Goal: Information Seeking & Learning: Learn about a topic

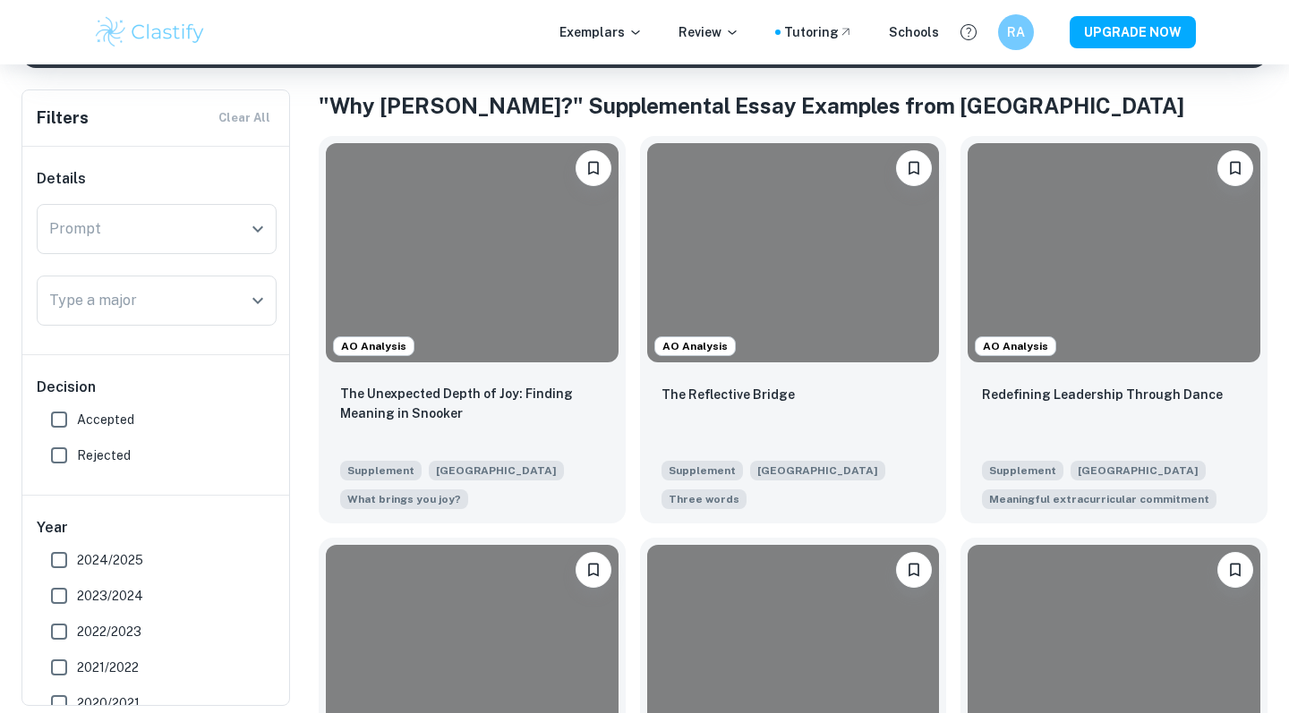
scroll to position [335, 0]
click at [409, 429] on div "The Unexpected Depth of Joy: Finding Meaning in Snooker" at bounding box center [472, 411] width 264 height 61
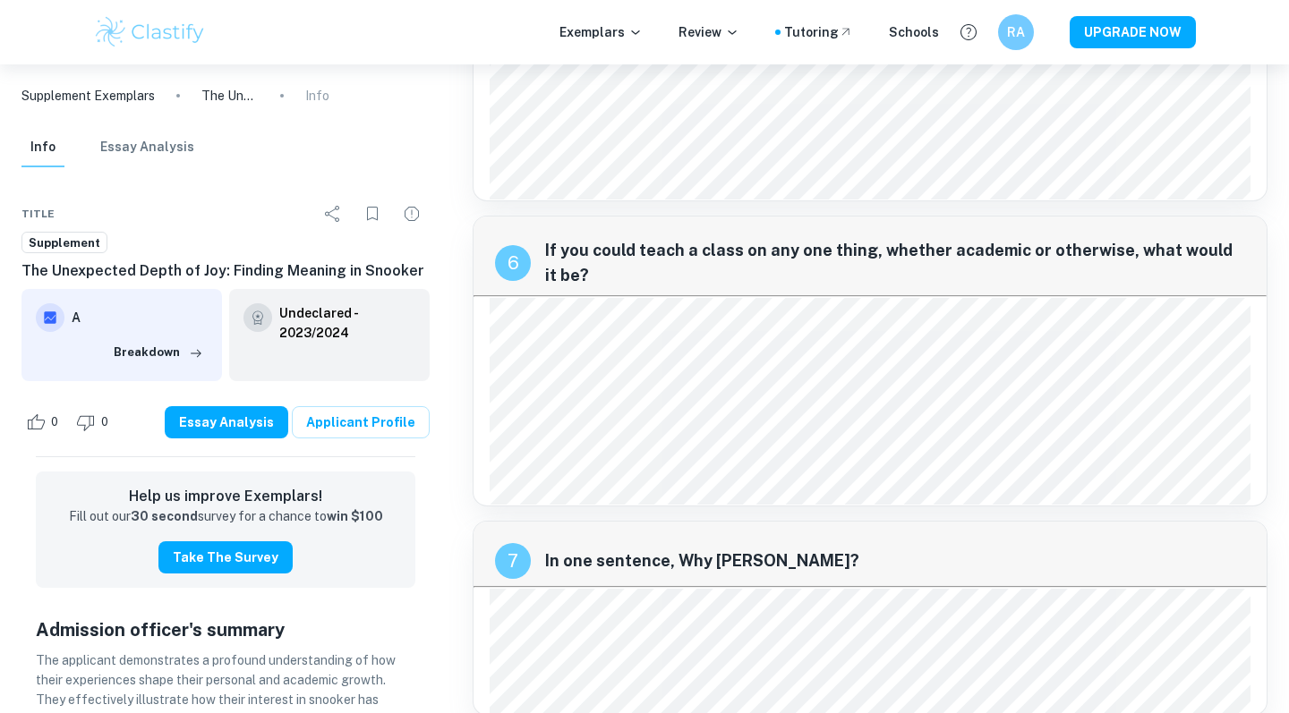
scroll to position [2287, 0]
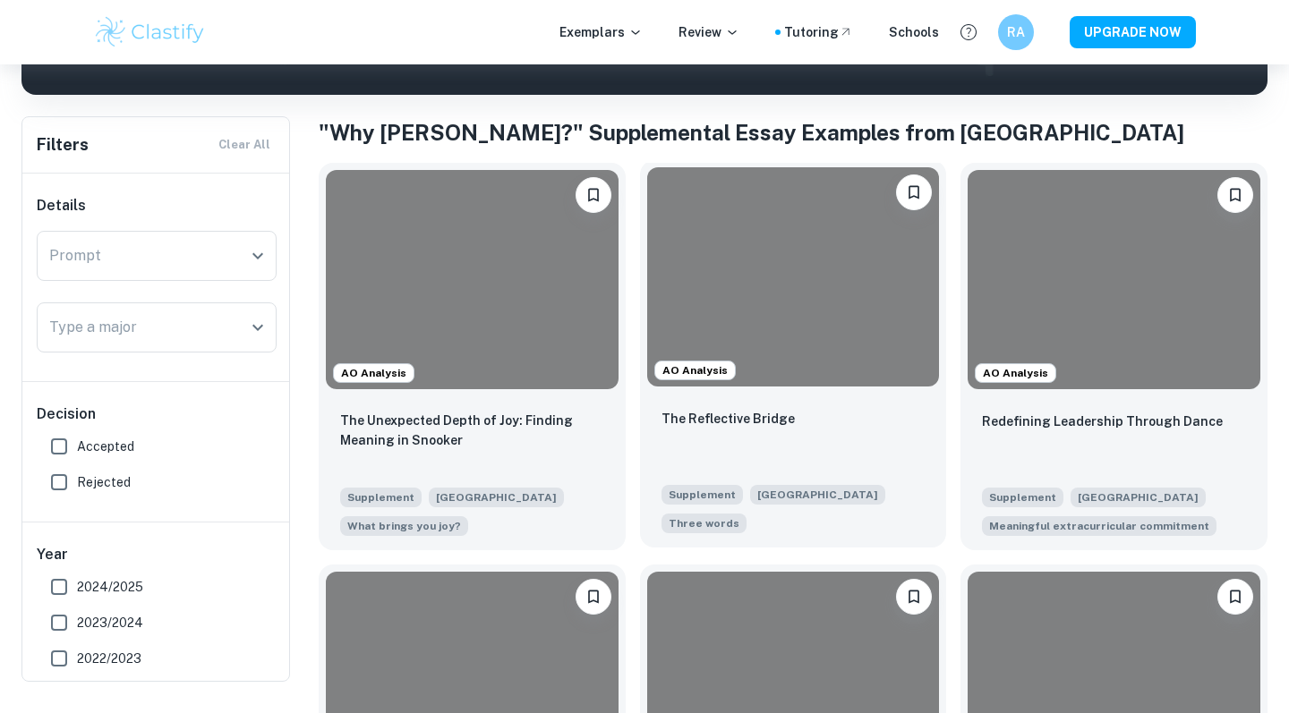
scroll to position [329, 0]
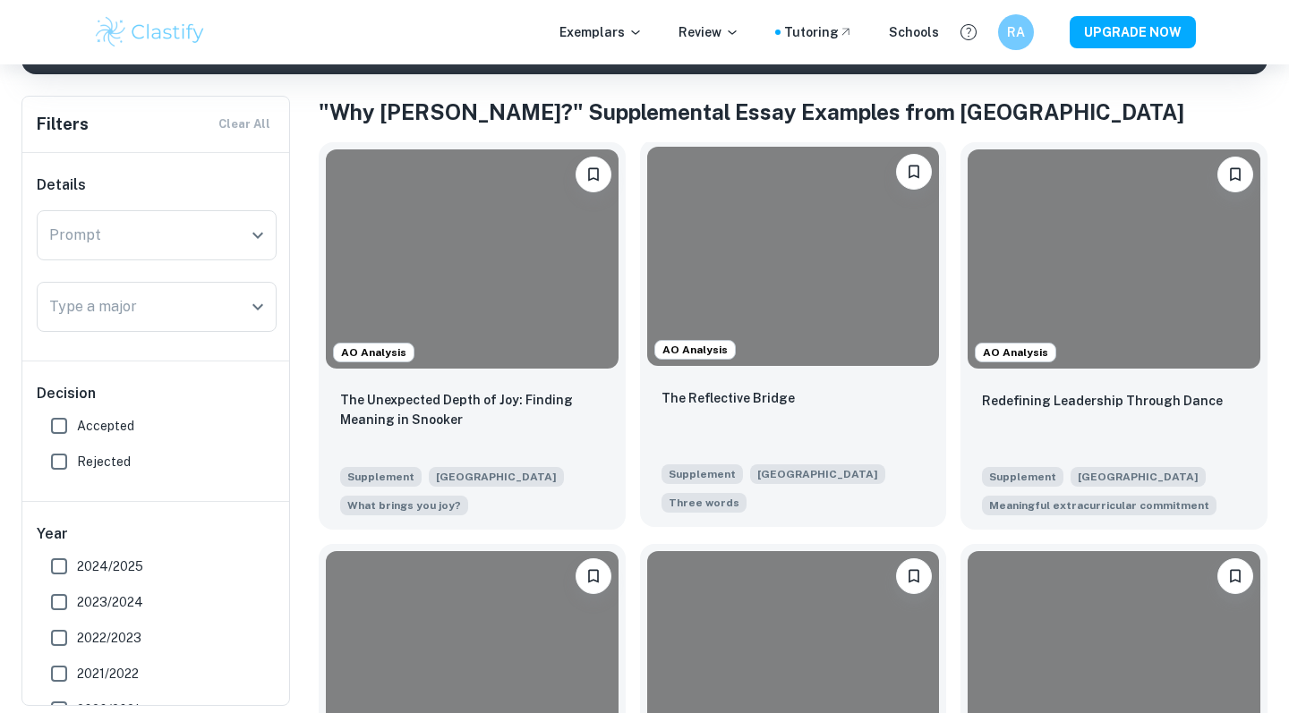
click at [776, 382] on div "The Reflective Bridge Supplement Brown University Three words" at bounding box center [793, 450] width 307 height 154
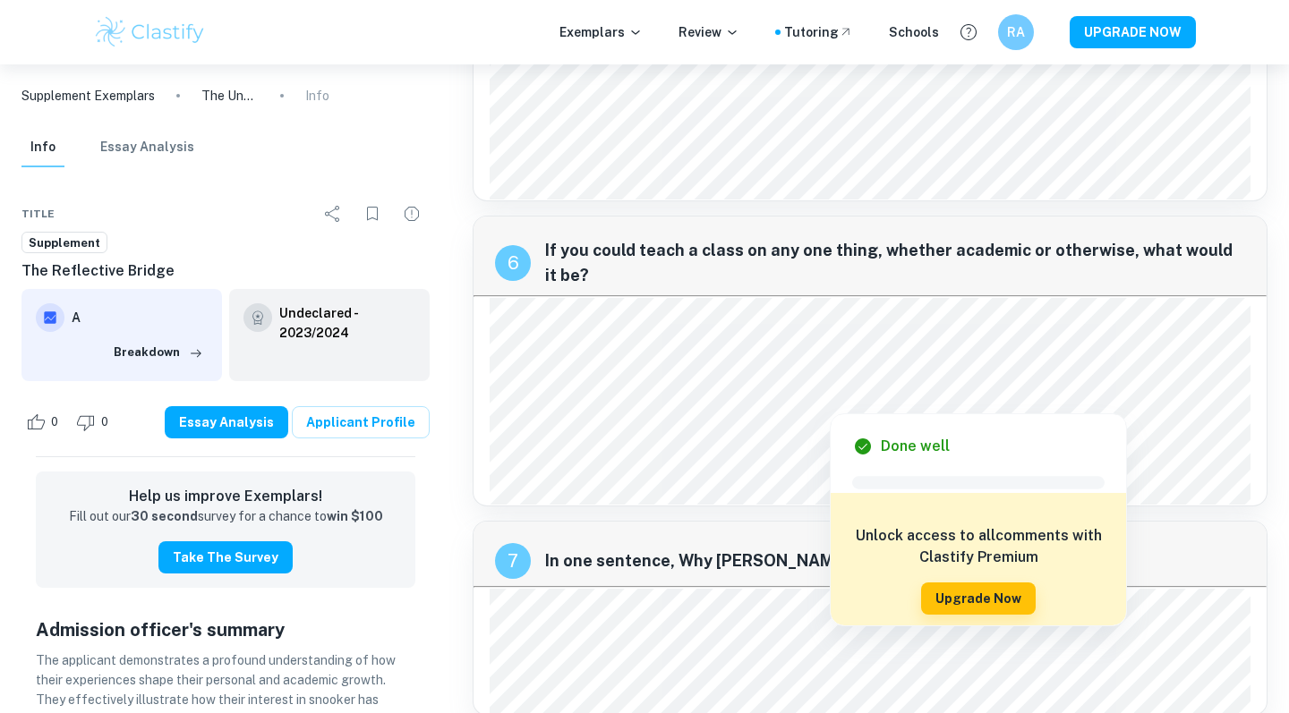
scroll to position [2287, 0]
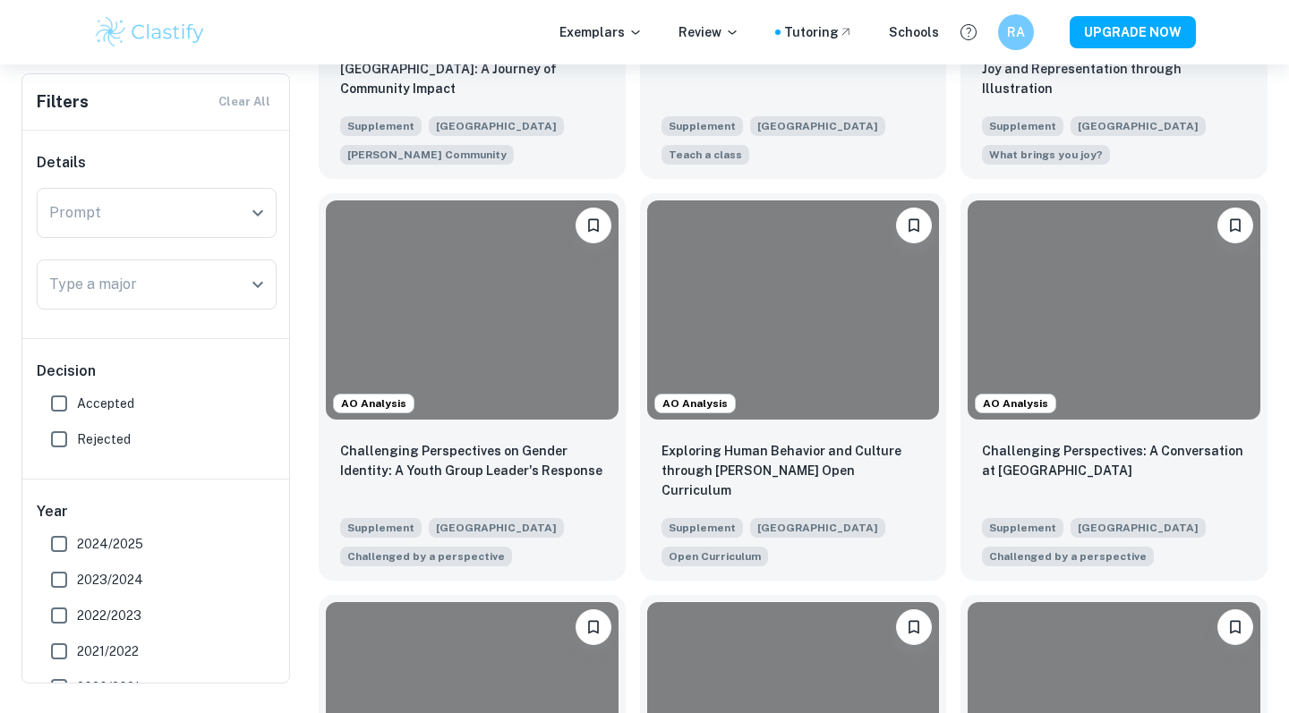
scroll to position [329, 0]
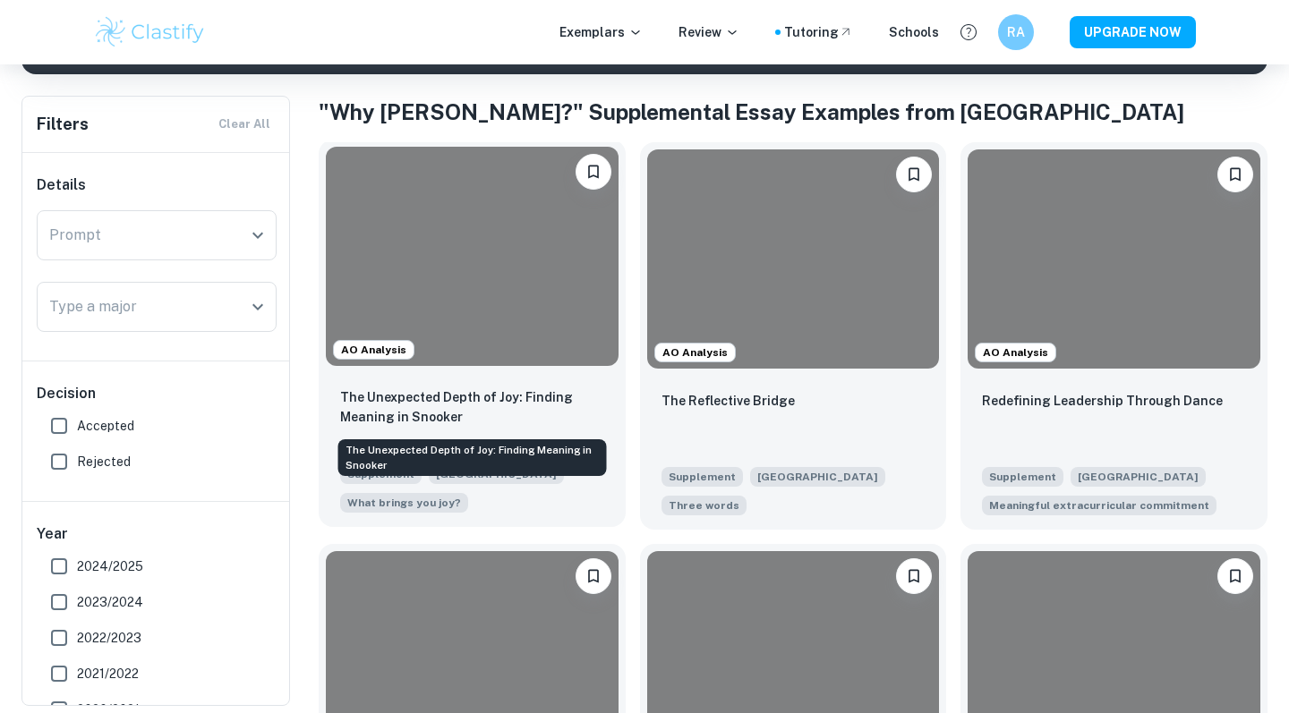
click at [447, 389] on p "The Unexpected Depth of Joy: Finding Meaning in Snooker" at bounding box center [472, 407] width 264 height 39
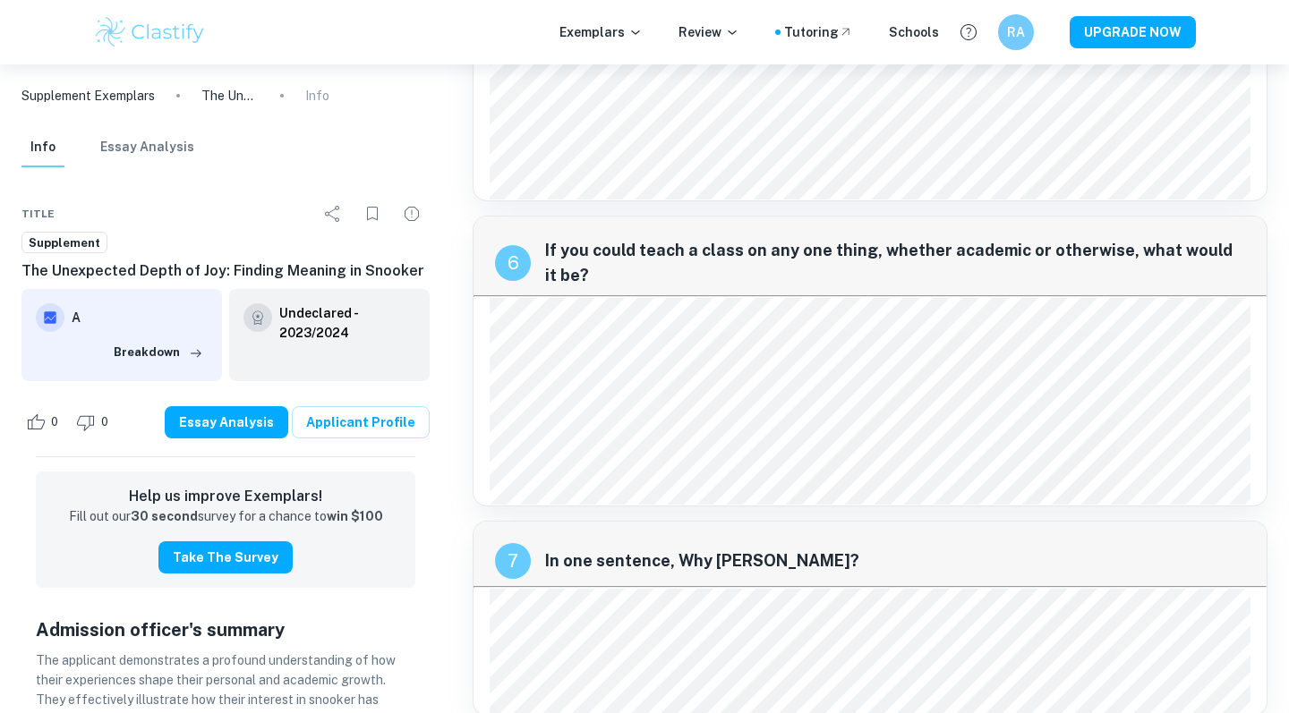
scroll to position [2287, 0]
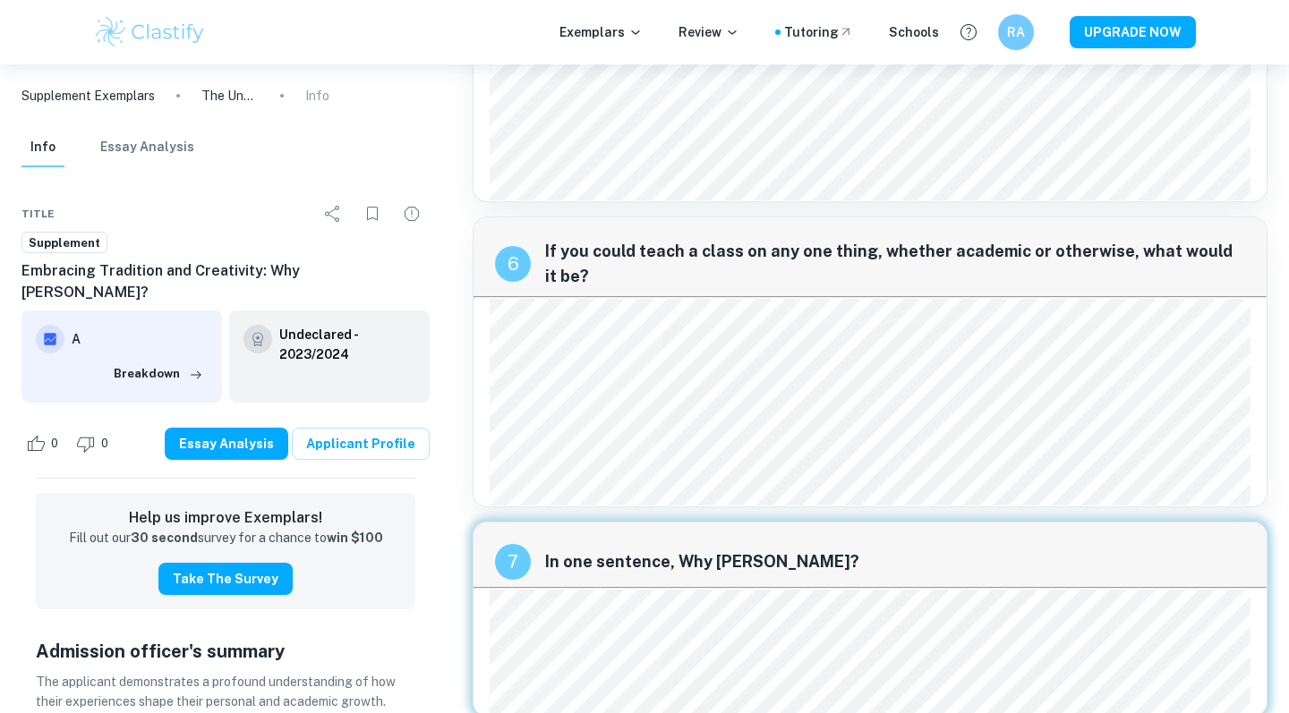
drag, startPoint x: 573, startPoint y: 630, endPoint x: 483, endPoint y: 589, distance: 98.5
click at [483, 589] on div "7 In one sentence, Why [PERSON_NAME]?" at bounding box center [870, 619] width 795 height 195
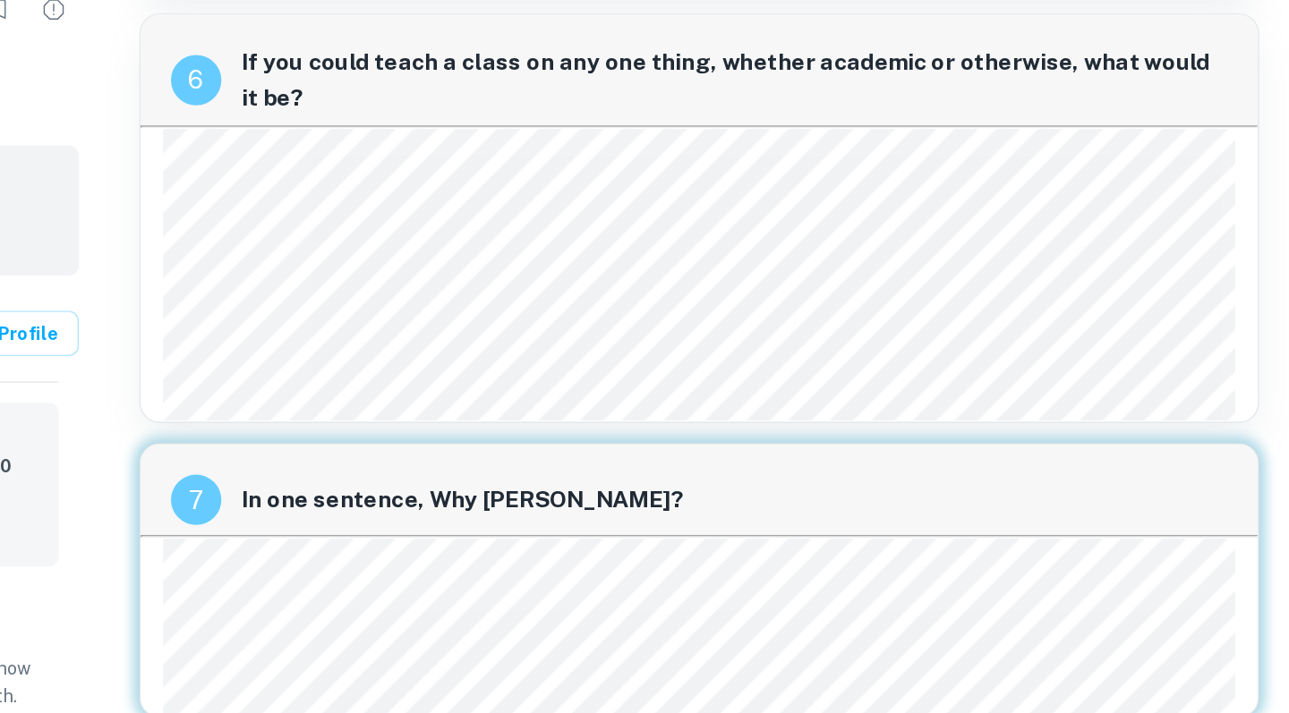
scroll to position [2287, 0]
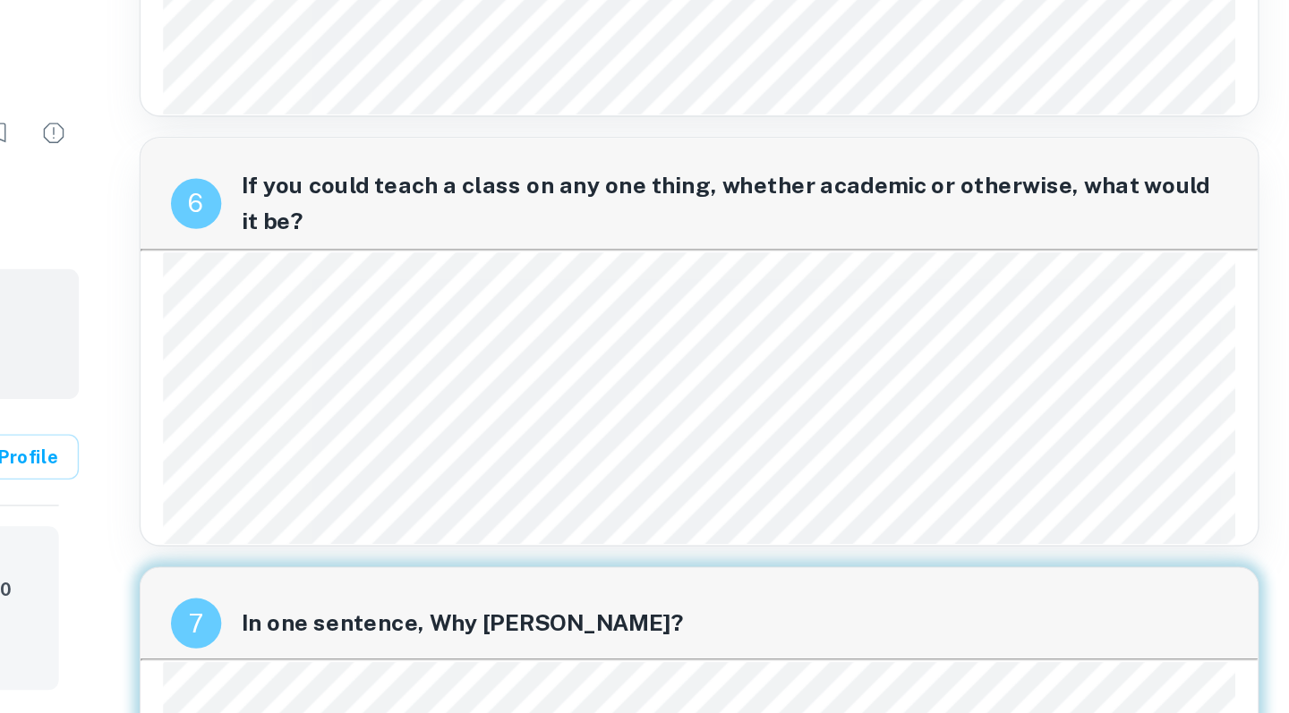
click at [568, 298] on div at bounding box center [870, 402] width 761 height 209
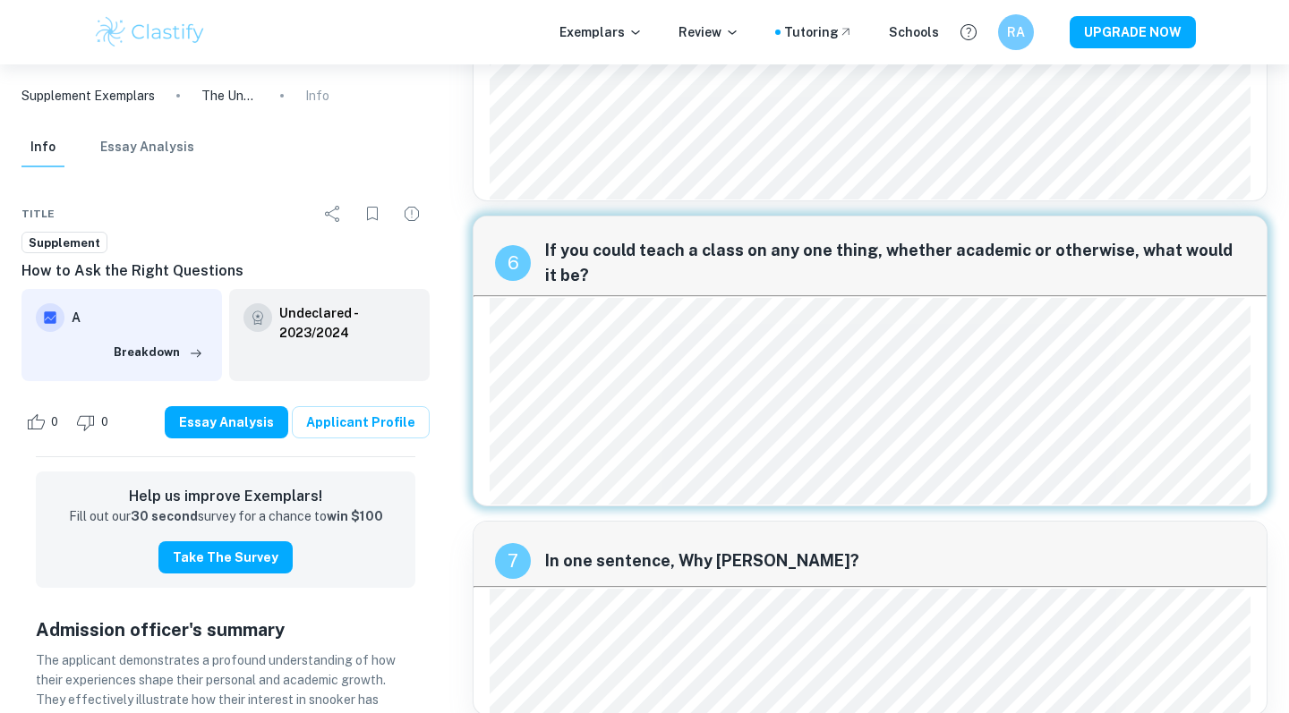
scroll to position [2287, 0]
click at [1259, 471] on div "6 If you could teach a class on any one thing, whether academic or otherwise, w…" at bounding box center [870, 362] width 795 height 291
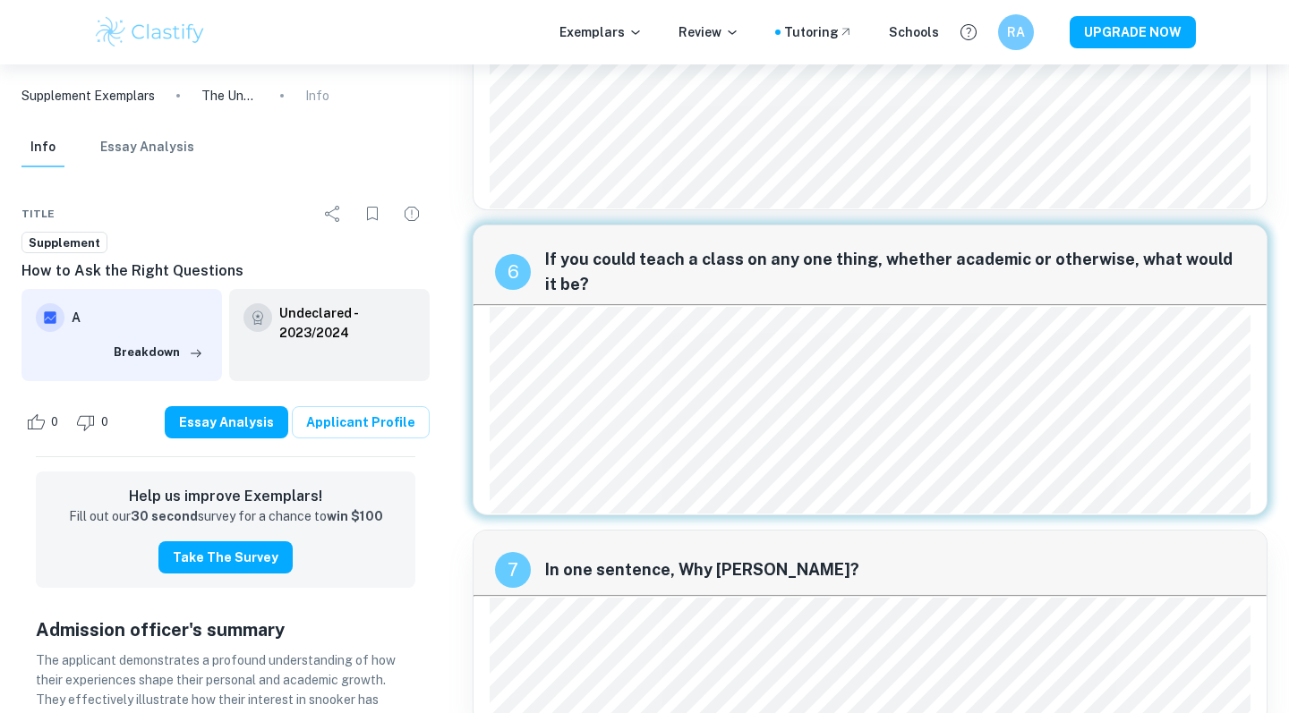
scroll to position [2223, 0]
